Goal: Find specific page/section: Find specific page/section

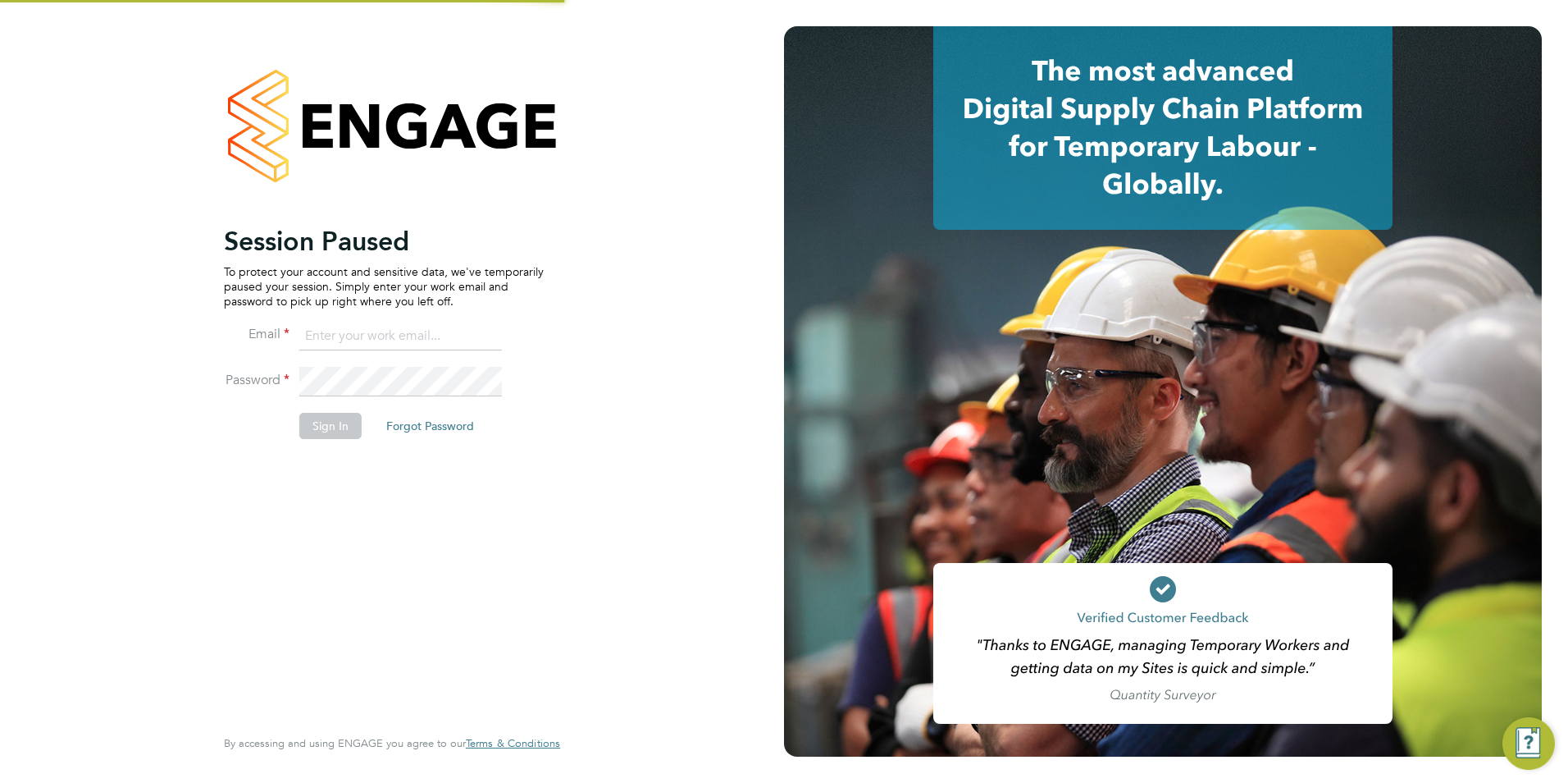
type input "[PERSON_NAME][EMAIL_ADDRESS][DOMAIN_NAME]"
click at [322, 429] on button "Sign In" at bounding box center [331, 426] width 62 height 26
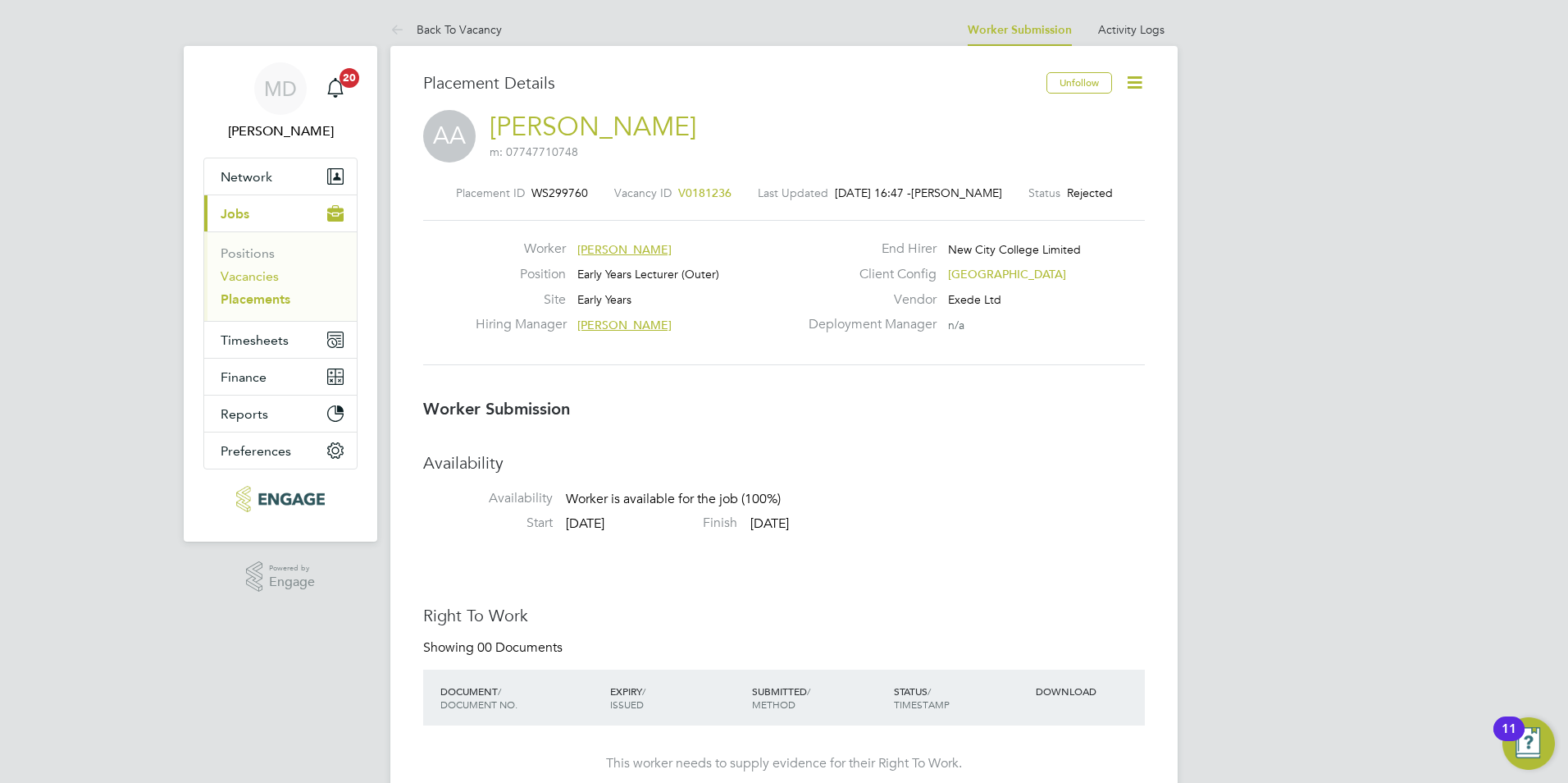
click at [228, 278] on link "Vacancies" at bounding box center [250, 276] width 59 height 16
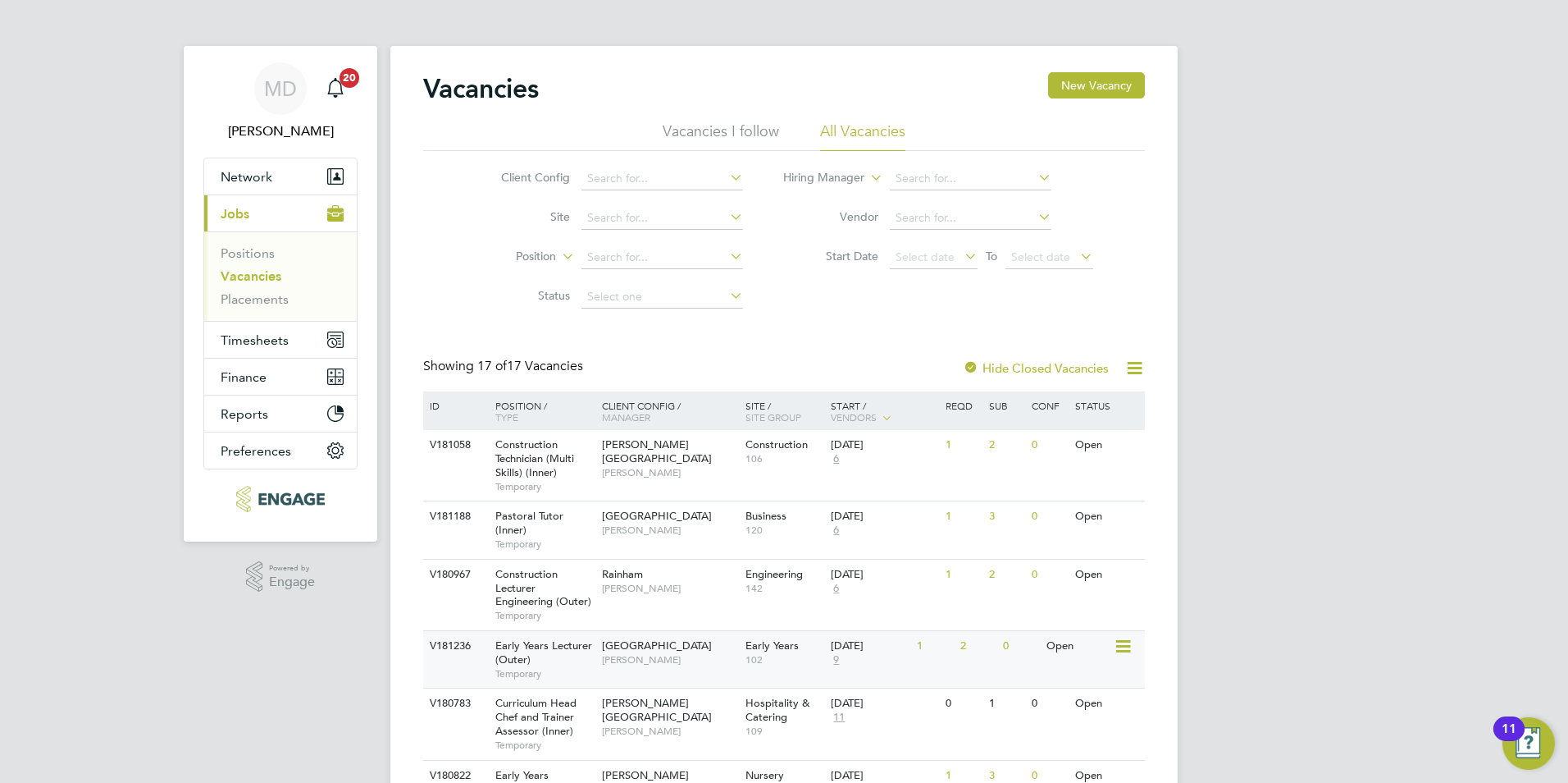
click at [674, 669] on div "Epping Forest Campus Carolina Cadete Borges" at bounding box center [669, 652] width 143 height 43
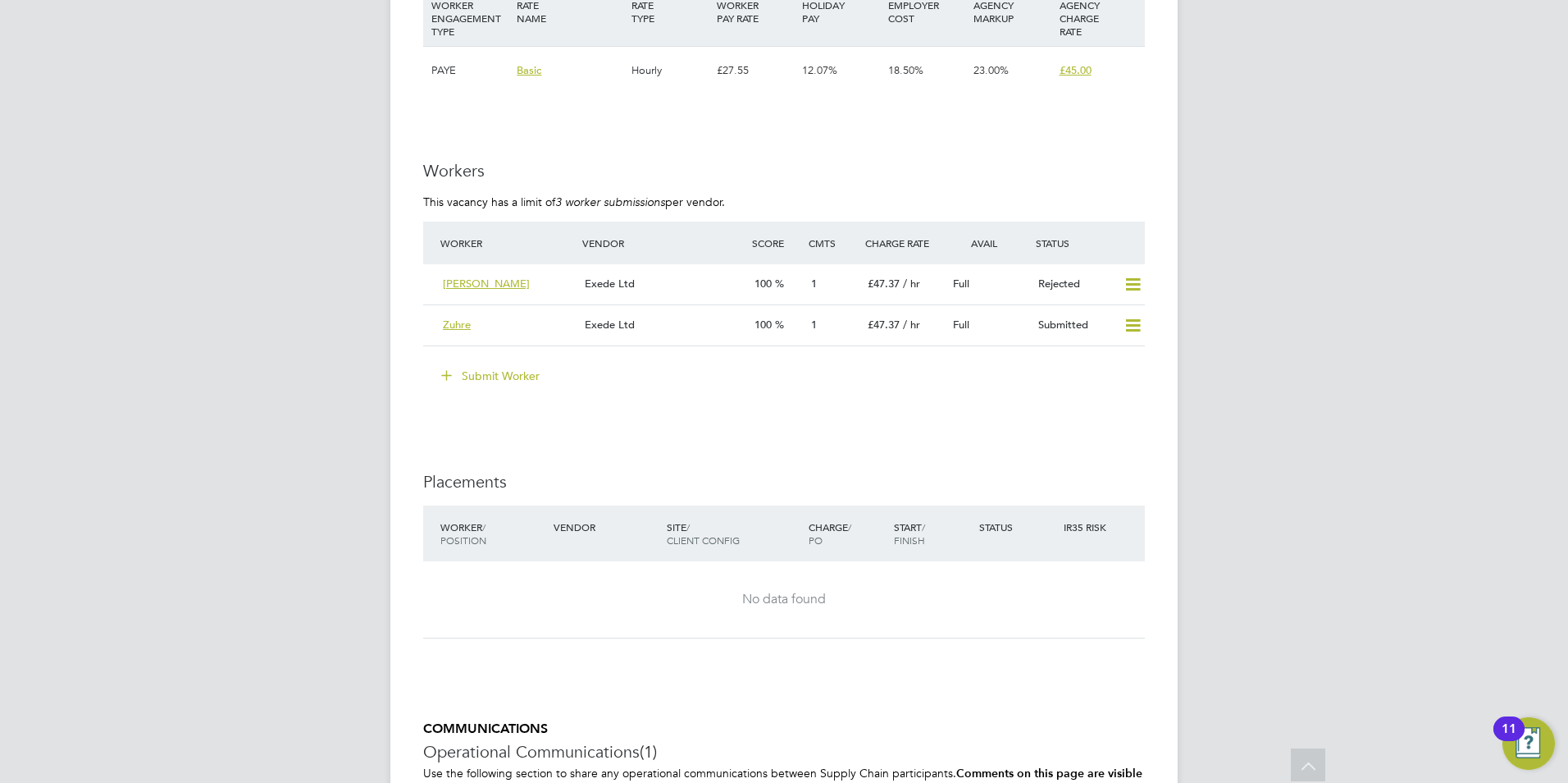
scroll to position [2458, 0]
